Goal: Task Accomplishment & Management: Complete application form

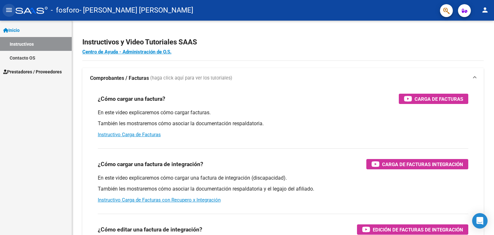
click at [10, 6] on mat-icon "menu" at bounding box center [9, 10] width 8 height 8
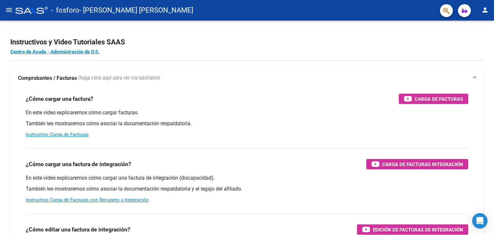
click at [10, 7] on mat-icon "menu" at bounding box center [9, 10] width 8 height 8
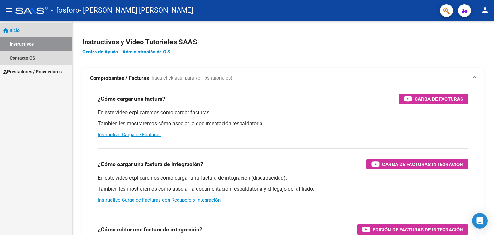
click at [25, 42] on link "Instructivos" at bounding box center [36, 44] width 72 height 14
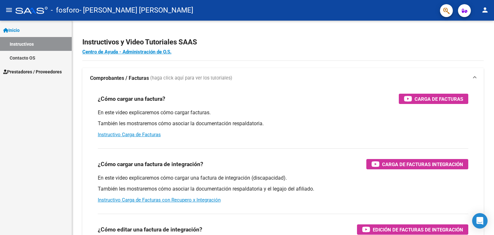
click at [23, 72] on span "Prestadores / Proveedores" at bounding box center [32, 71] width 59 height 7
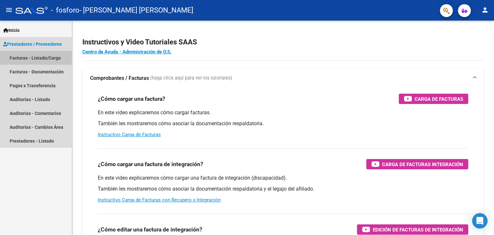
click at [27, 59] on link "Facturas - Listado/Carga" at bounding box center [36, 58] width 72 height 14
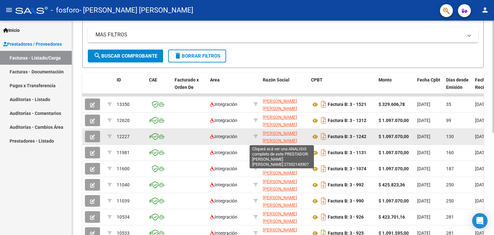
scroll to position [8, 0]
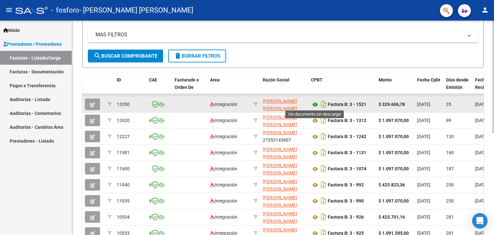
click at [316, 103] on icon at bounding box center [315, 105] width 8 height 8
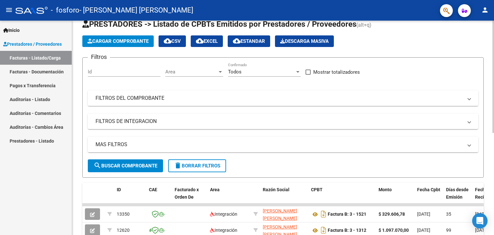
scroll to position [0, 0]
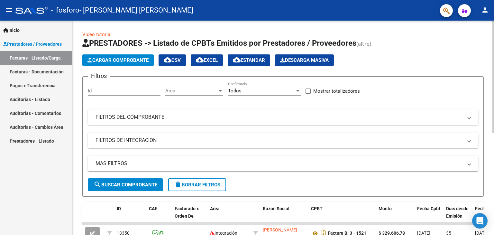
click at [123, 55] on button "Cargar Comprobante" at bounding box center [117, 60] width 71 height 12
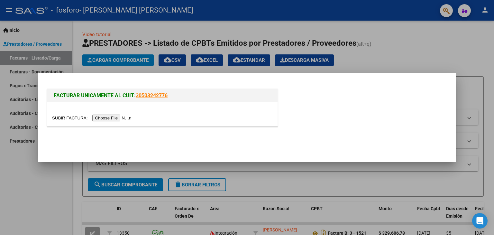
click at [119, 117] on input "file" at bounding box center [92, 118] width 81 height 7
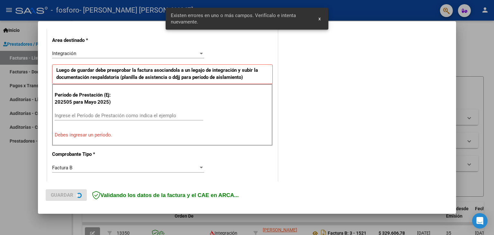
scroll to position [147, 0]
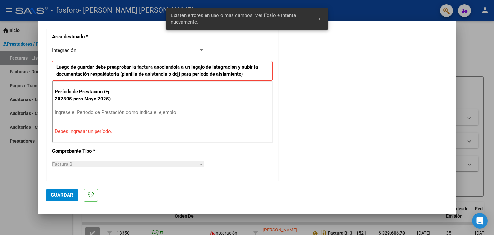
click at [99, 112] on input "Ingrese el Período de Prestación como indica el ejemplo" at bounding box center [129, 112] width 149 height 6
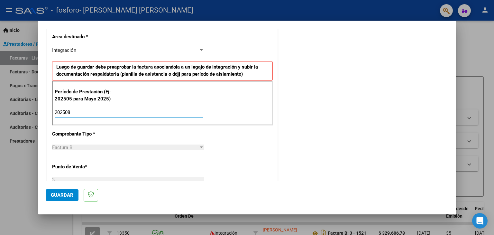
type input "202508"
click at [251, 152] on div "CUIT * 27-35214390-7 Ingresar CUIT ANALISIS PRESTADOR [PERSON_NAME] [PERSON_NAM…" at bounding box center [162, 204] width 230 height 484
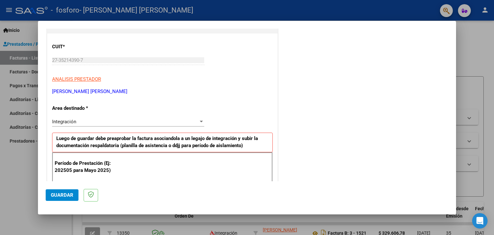
scroll to position [83, 0]
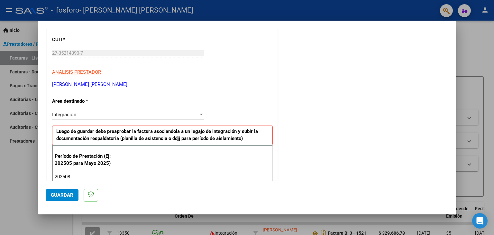
click at [146, 116] on div "Integración" at bounding box center [125, 115] width 146 height 6
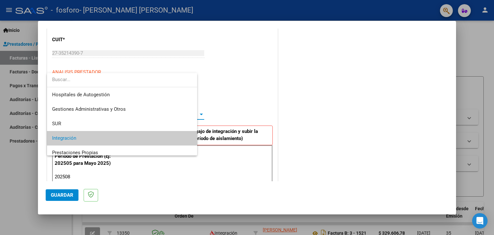
scroll to position [24, 0]
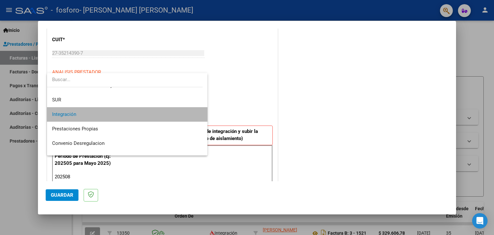
click at [146, 116] on span "Integración" at bounding box center [127, 114] width 151 height 14
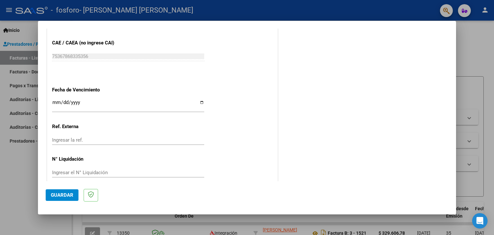
scroll to position [413, 0]
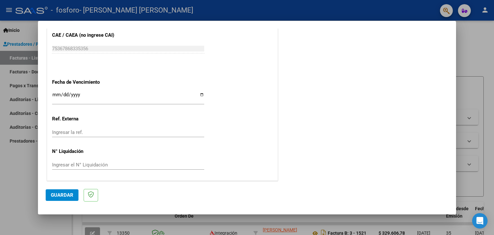
click at [66, 193] on span "Guardar" at bounding box center [62, 195] width 23 height 6
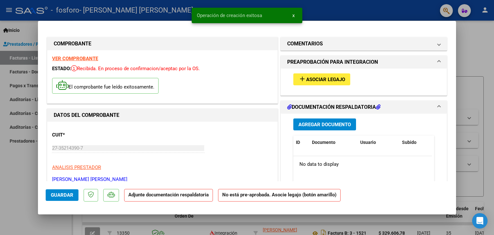
click at [329, 80] on span "Asociar Legajo" at bounding box center [325, 80] width 39 height 6
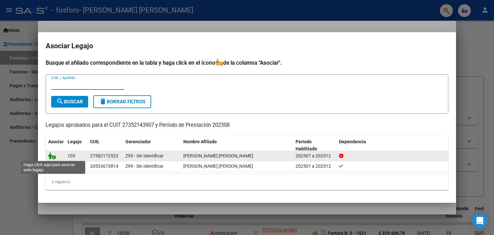
click at [54, 156] on icon at bounding box center [52, 155] width 8 height 7
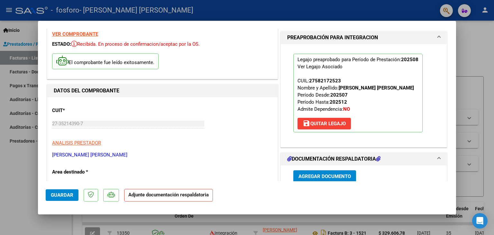
scroll to position [97, 0]
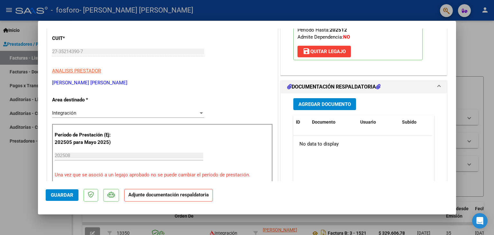
click at [315, 103] on span "Agregar Documento" at bounding box center [325, 104] width 52 height 6
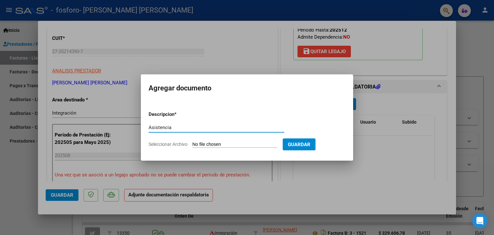
type input "Asistencia"
click at [230, 141] on form "Descripcion * Asistencia Escriba aquí una descripcion Seleccionar Archivo Guard…" at bounding box center [247, 129] width 197 height 47
click at [231, 142] on input "Seleccionar Archivo" at bounding box center [234, 145] width 85 height 6
type input "C:\fakepath\Asistencia.jpg"
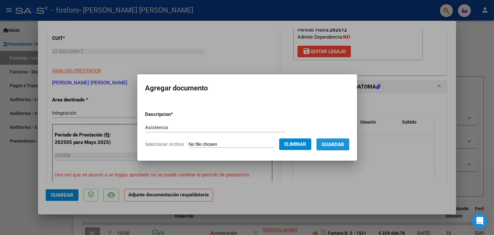
click at [347, 138] on button "Guardar" at bounding box center [333, 144] width 33 height 12
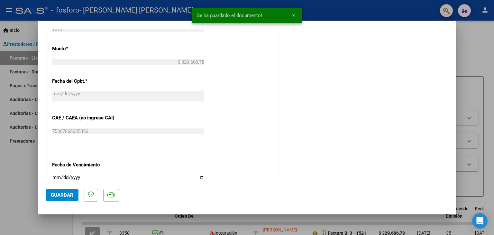
scroll to position [354, 0]
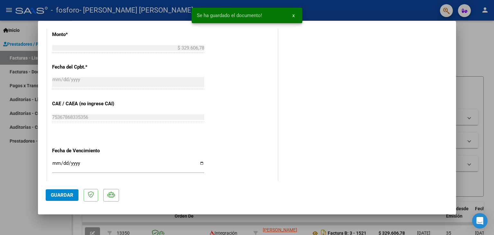
click at [63, 197] on span "Guardar" at bounding box center [62, 195] width 23 height 6
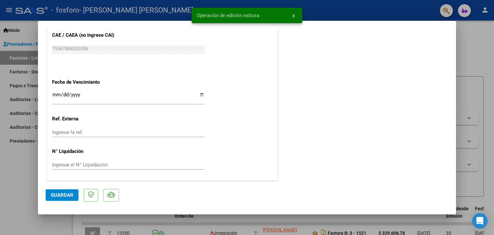
click at [475, 63] on div at bounding box center [247, 117] width 494 height 235
type input "$ 0,00"
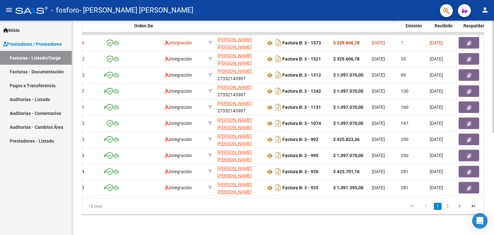
scroll to position [0, 40]
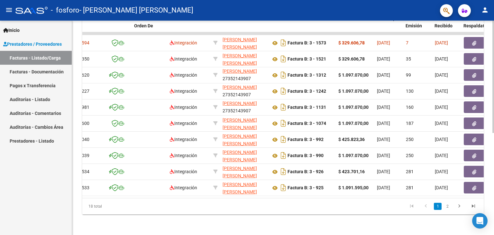
click at [186, 231] on div "Video tutorial PRESTADORES -> Listado de CPBTs Emitidos por Prestadores / Prove…" at bounding box center [283, 32] width 422 height 404
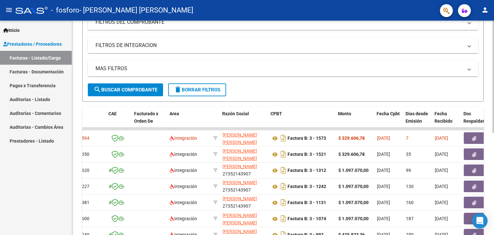
scroll to position [66, 0]
